Goal: Register for event/course

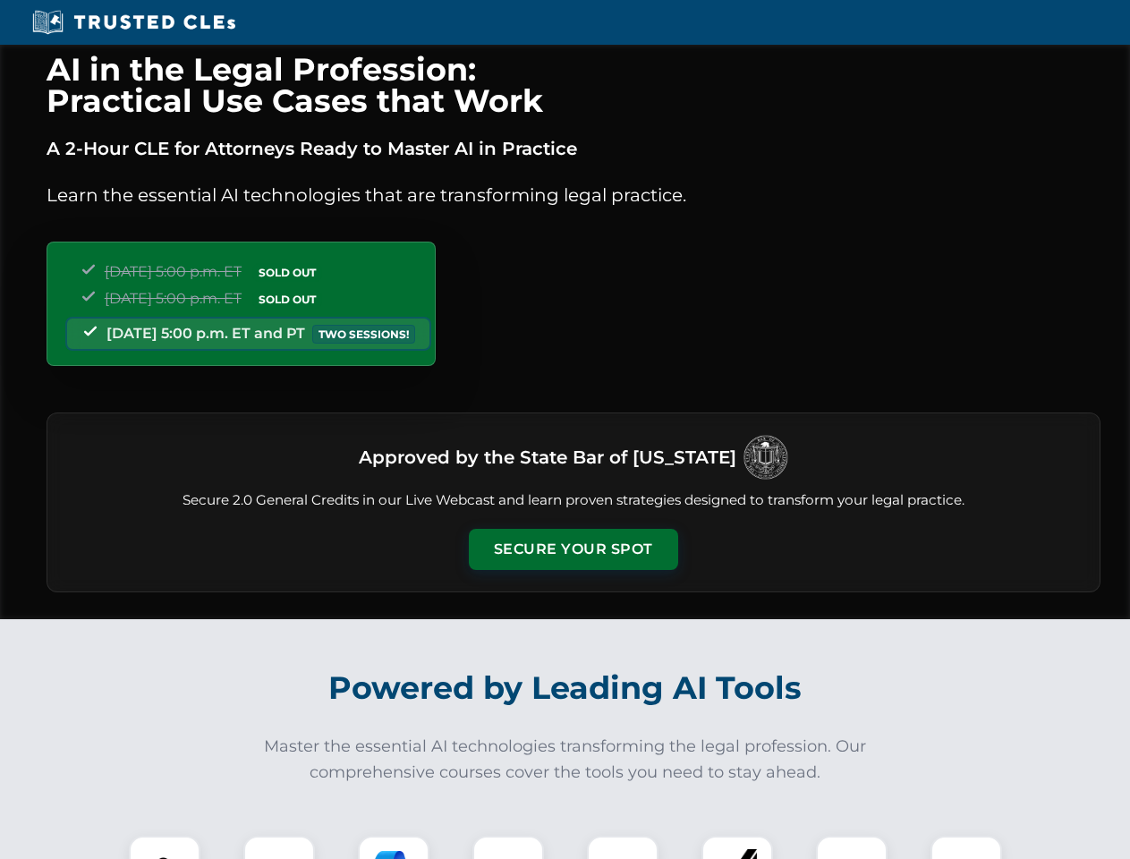
click at [573, 549] on button "Secure Your Spot" at bounding box center [573, 549] width 209 height 41
click at [165, 847] on img at bounding box center [165, 871] width 52 height 52
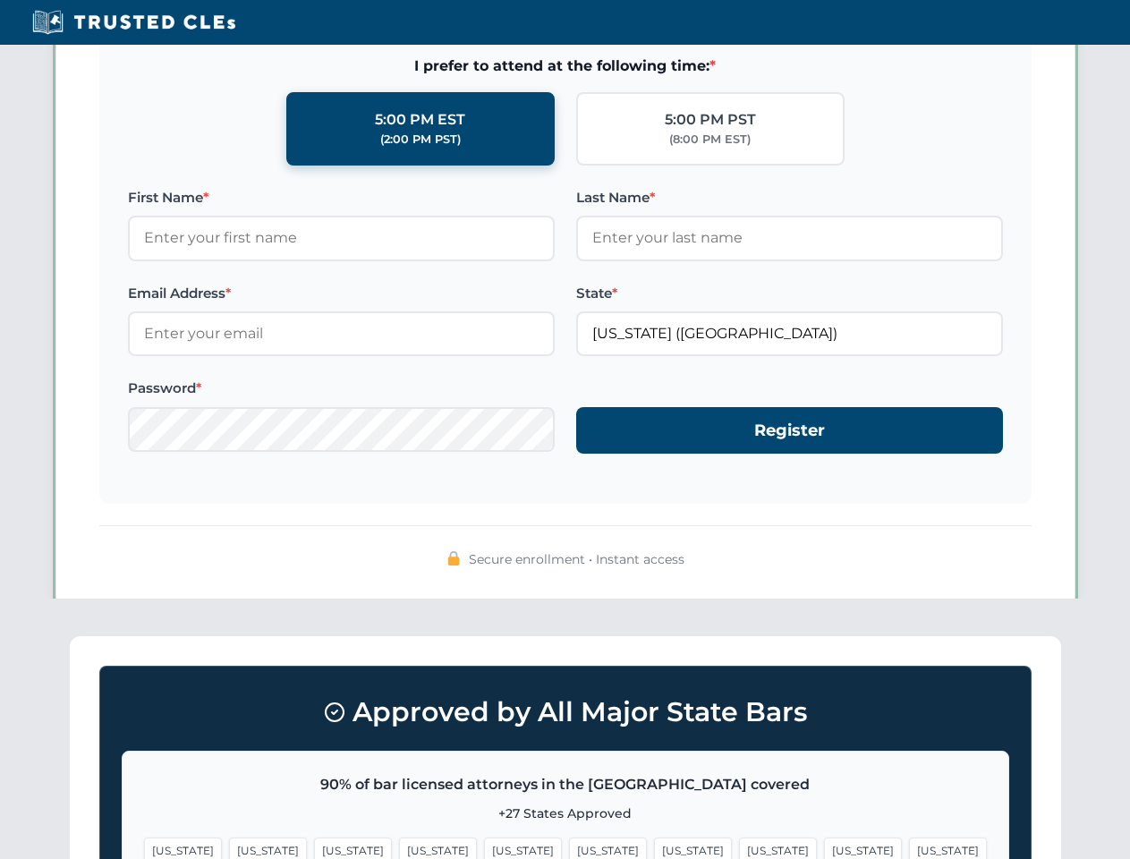
click at [654, 847] on span "[US_STATE]" at bounding box center [693, 850] width 78 height 26
click at [824, 847] on span "[US_STATE]" at bounding box center [863, 850] width 78 height 26
